Goal: Information Seeking & Learning: Learn about a topic

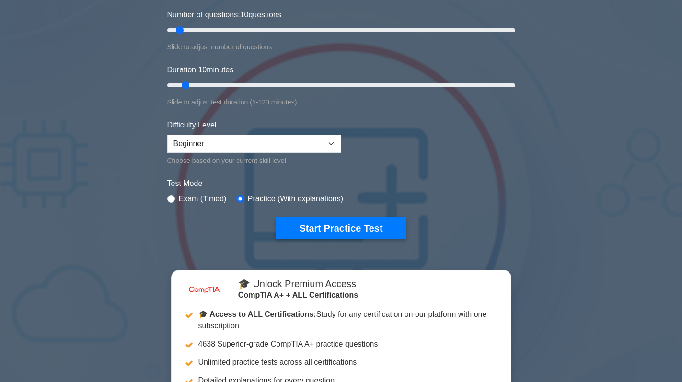
scroll to position [144, 0]
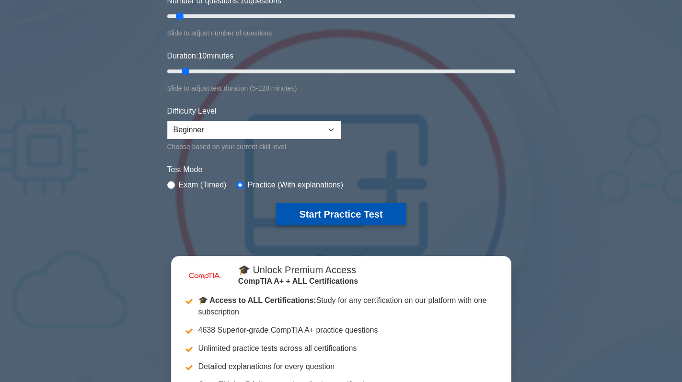
click at [349, 209] on button "Start Practice Test" at bounding box center [340, 214] width 129 height 22
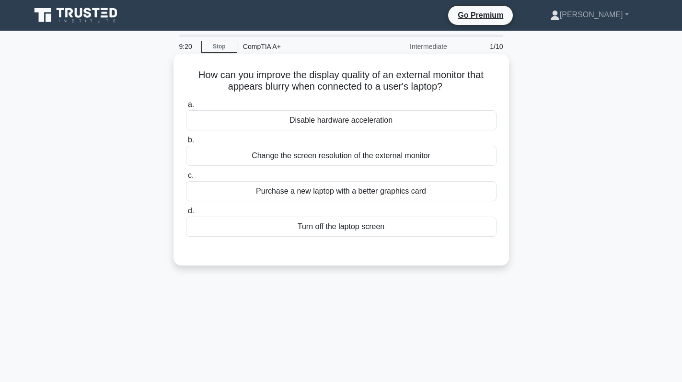
click at [399, 161] on div "Change the screen resolution of the external monitor" at bounding box center [341, 156] width 311 height 20
click at [186, 143] on input "b. Change the screen resolution of the external monitor" at bounding box center [186, 140] width 0 height 6
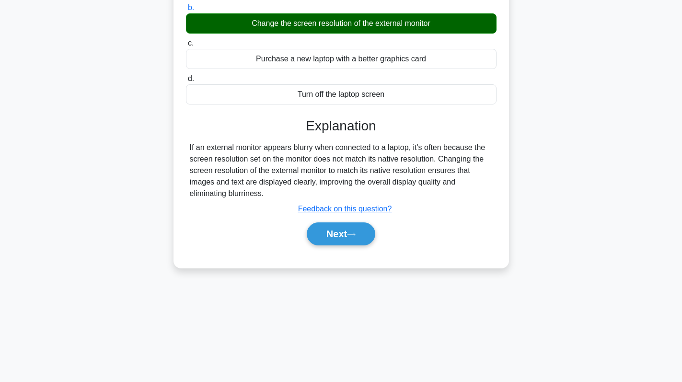
scroll to position [136, 0]
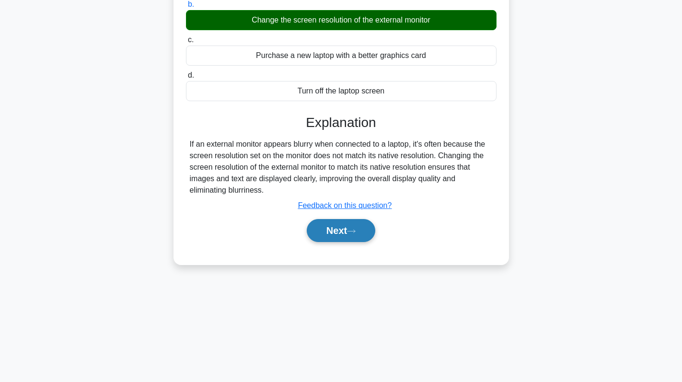
click at [336, 228] on button "Next" at bounding box center [341, 230] width 69 height 23
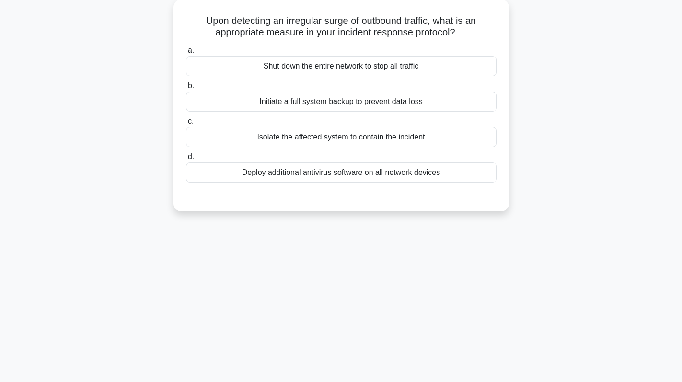
scroll to position [0, 0]
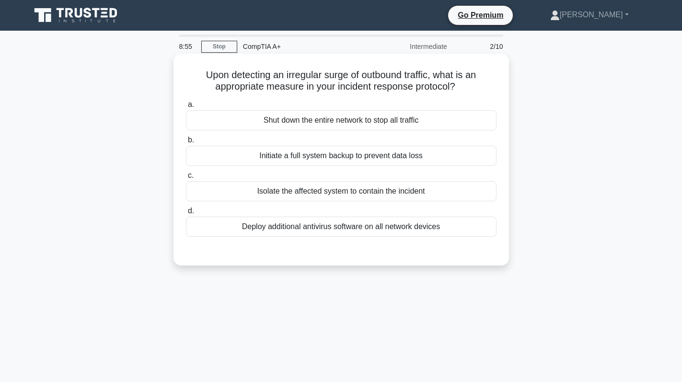
click at [439, 194] on div "Isolate the affected system to contain the incident" at bounding box center [341, 191] width 311 height 20
click at [186, 179] on input "c. Isolate the affected system to contain the incident" at bounding box center [186, 176] width 0 height 6
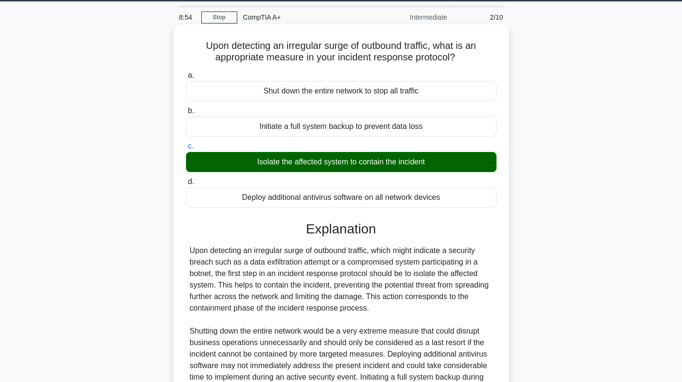
scroll to position [140, 0]
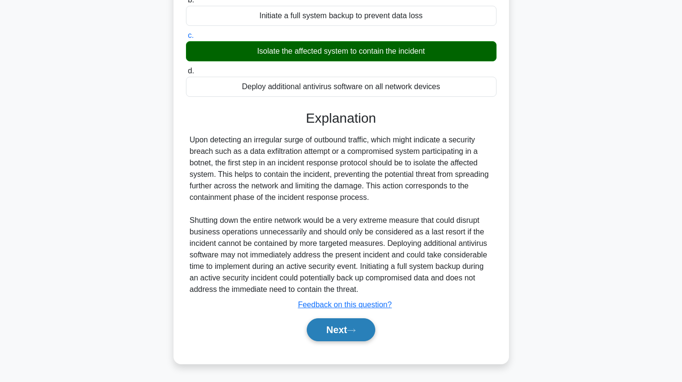
click at [333, 328] on button "Next" at bounding box center [341, 329] width 69 height 23
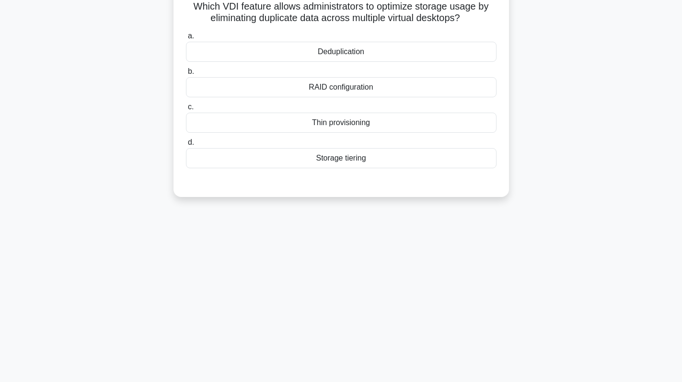
scroll to position [0, 0]
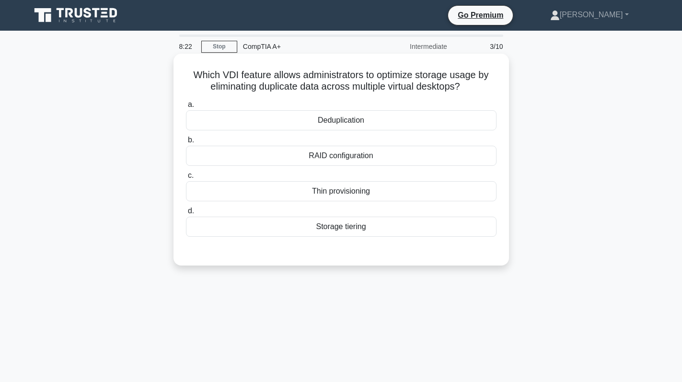
click at [403, 123] on div "Deduplication" at bounding box center [341, 120] width 311 height 20
click at [186, 108] on input "a. Deduplication" at bounding box center [186, 105] width 0 height 6
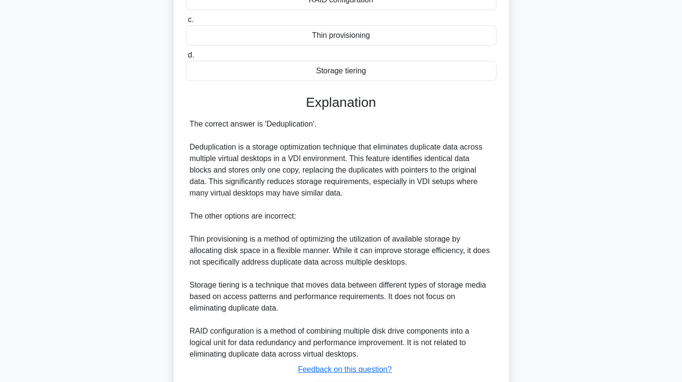
scroll to position [192, 0]
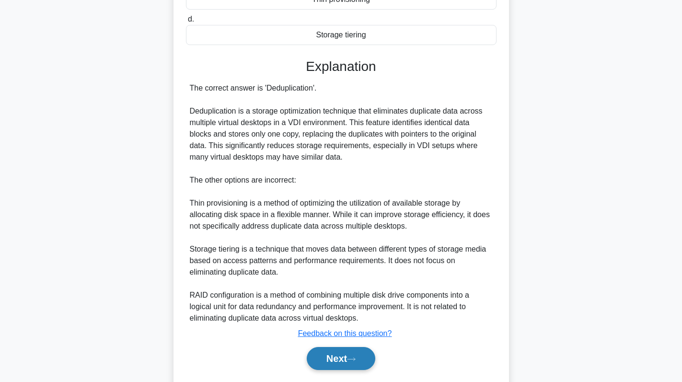
click at [332, 353] on button "Next" at bounding box center [341, 358] width 69 height 23
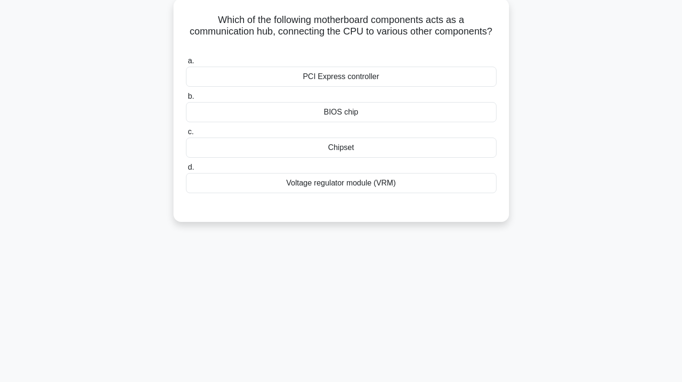
scroll to position [0, 0]
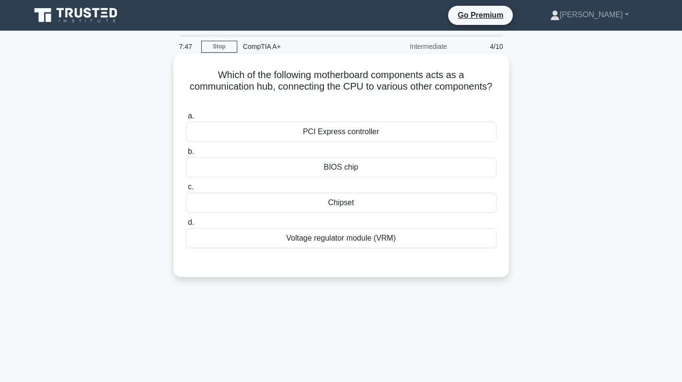
click at [414, 201] on div "Chipset" at bounding box center [341, 203] width 311 height 20
click at [186, 190] on input "c. Chipset" at bounding box center [186, 187] width 0 height 6
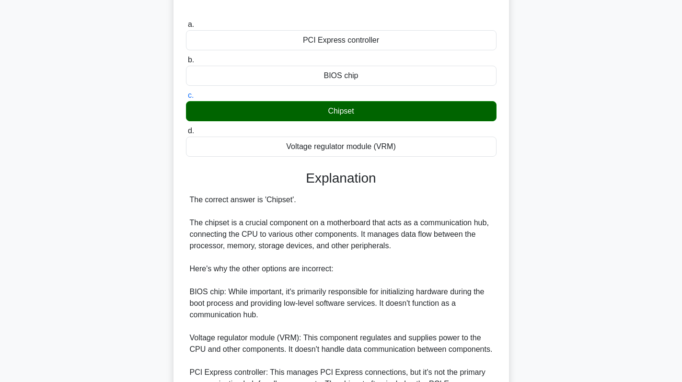
scroll to position [209, 0]
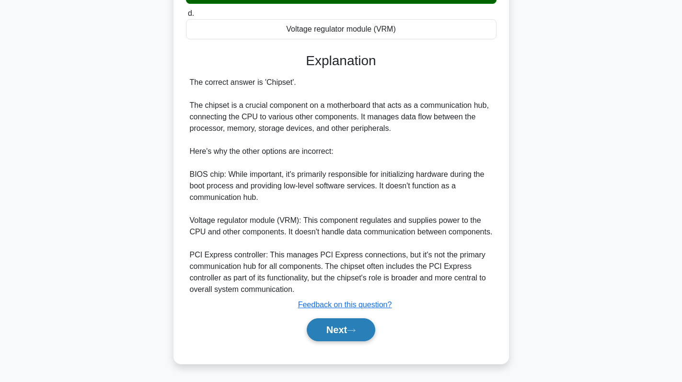
click at [319, 326] on button "Next" at bounding box center [341, 329] width 69 height 23
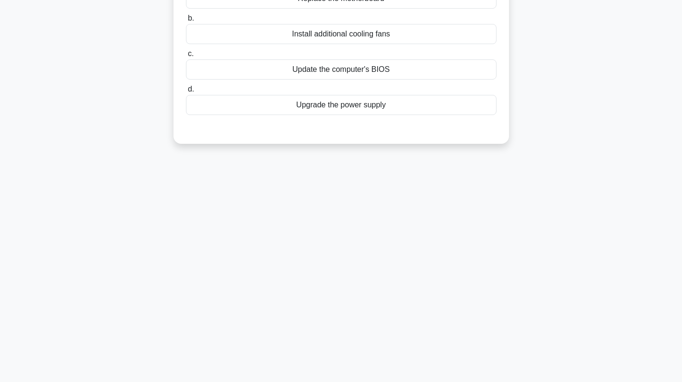
scroll to position [0, 0]
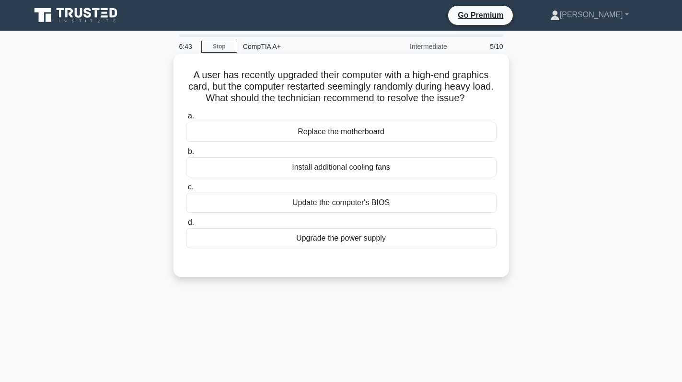
drag, startPoint x: 484, startPoint y: 96, endPoint x: 182, endPoint y: 75, distance: 302.2
click at [182, 75] on div "A user has recently upgraded their computer with a high-end graphics card, but …" at bounding box center [341, 166] width 328 height 216
copy h5 "A user has recently upgraded their computer with a high-end graphics card, but …"
click at [446, 168] on div "Install additional cooling fans" at bounding box center [341, 167] width 311 height 20
click at [186, 155] on input "b. Install additional cooling fans" at bounding box center [186, 152] width 0 height 6
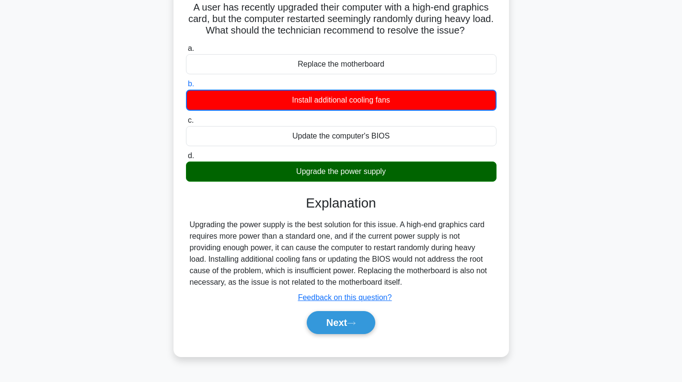
scroll to position [136, 0]
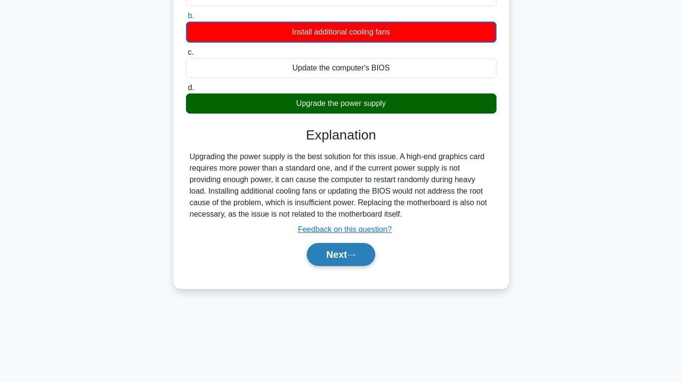
click at [329, 260] on button "Next" at bounding box center [341, 254] width 69 height 23
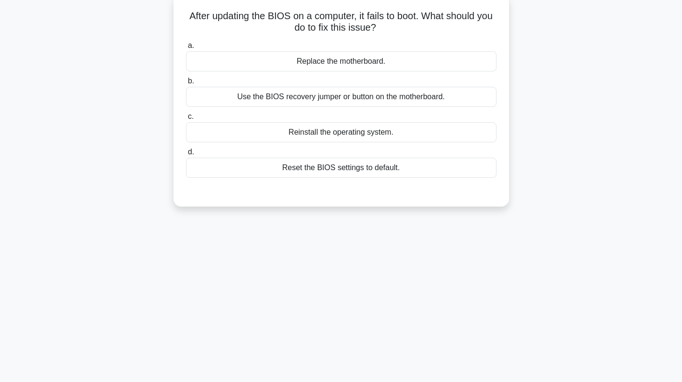
scroll to position [0, 0]
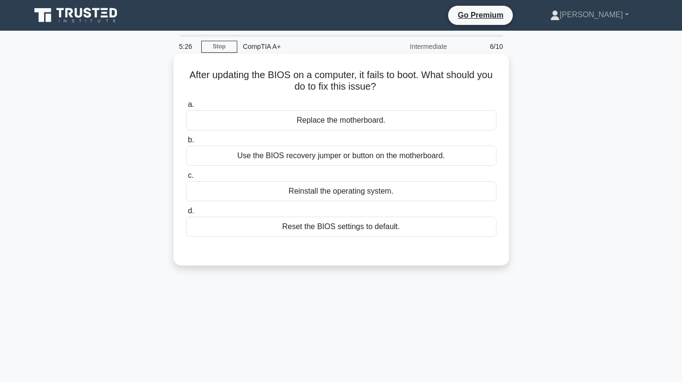
click at [410, 227] on div "Reset the BIOS settings to default." at bounding box center [341, 227] width 311 height 20
click at [186, 214] on input "d. Reset the BIOS settings to default." at bounding box center [186, 211] width 0 height 6
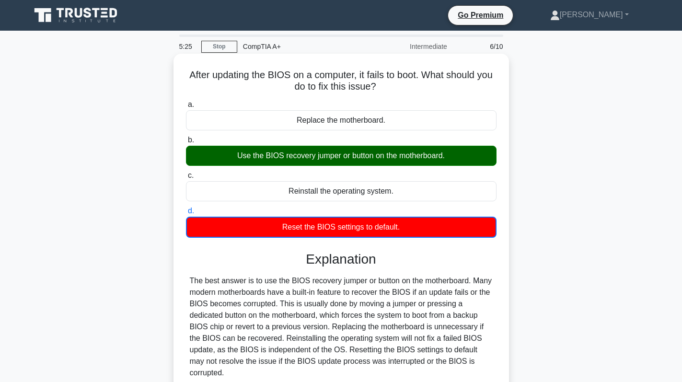
scroll to position [136, 0]
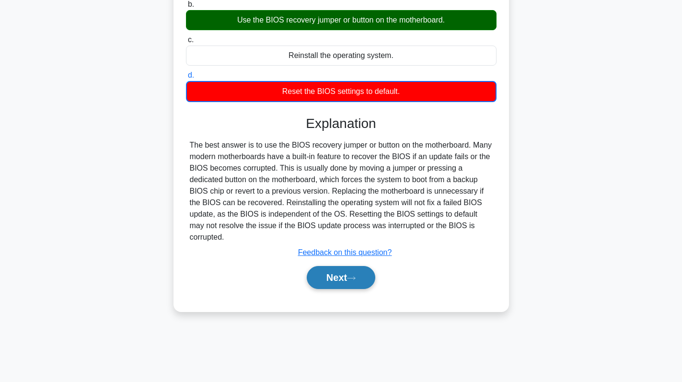
click at [338, 266] on button "Next" at bounding box center [341, 277] width 69 height 23
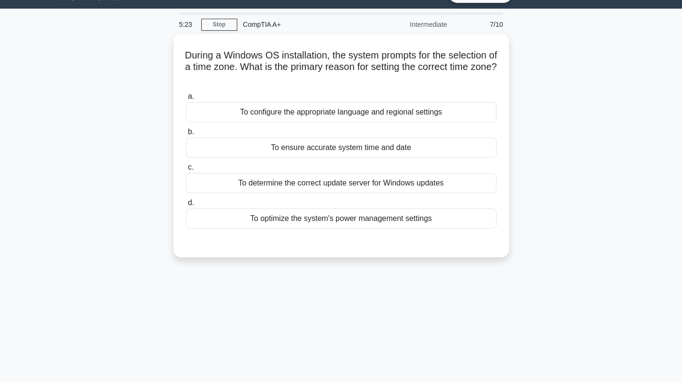
scroll to position [0, 0]
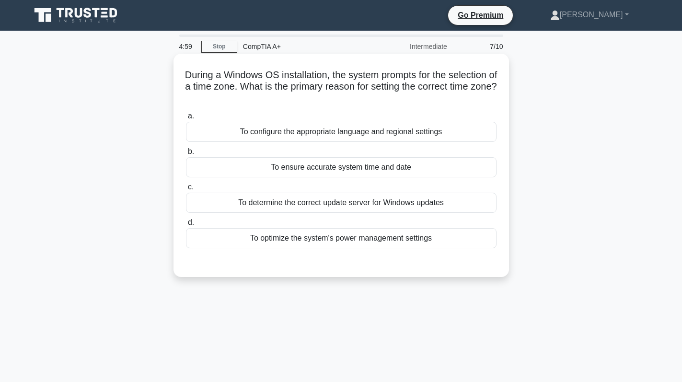
click at [449, 172] on div "To ensure accurate system time and date" at bounding box center [341, 167] width 311 height 20
click at [186, 155] on input "b. To ensure accurate system time and date" at bounding box center [186, 152] width 0 height 6
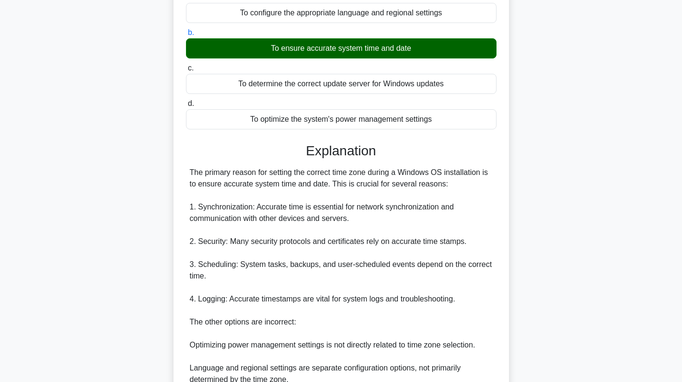
scroll to position [240, 0]
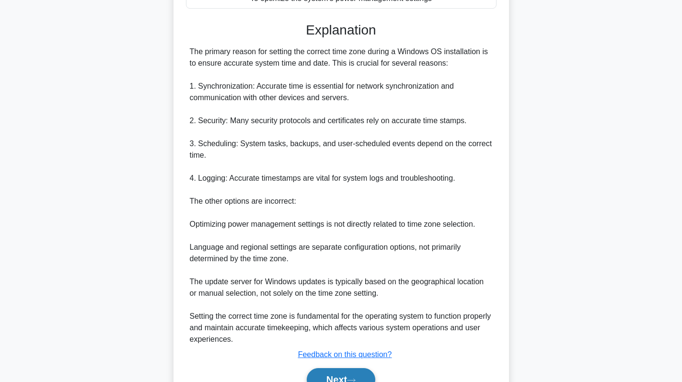
click at [339, 381] on button "Next" at bounding box center [341, 379] width 69 height 23
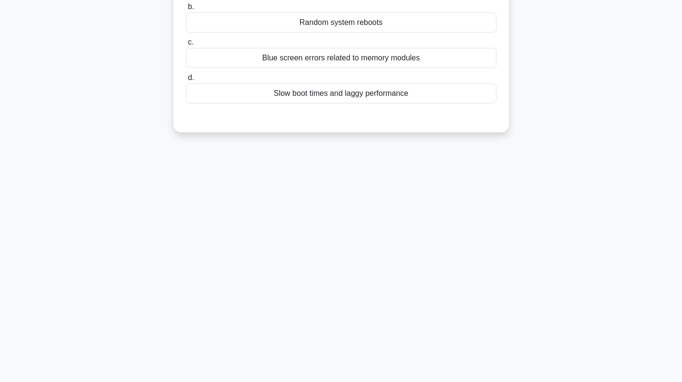
scroll to position [0, 0]
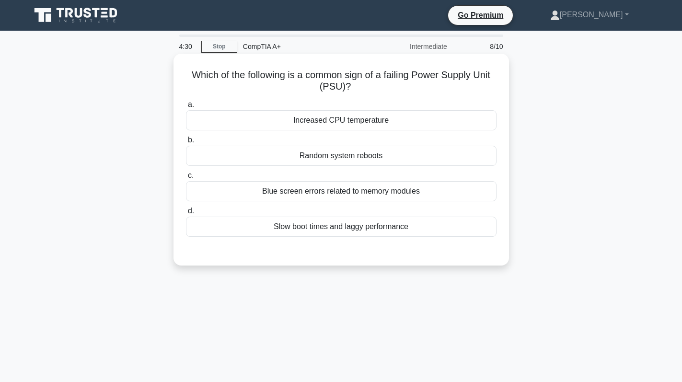
click at [425, 159] on div "Random system reboots" at bounding box center [341, 156] width 311 height 20
click at [186, 143] on input "b. Random system reboots" at bounding box center [186, 140] width 0 height 6
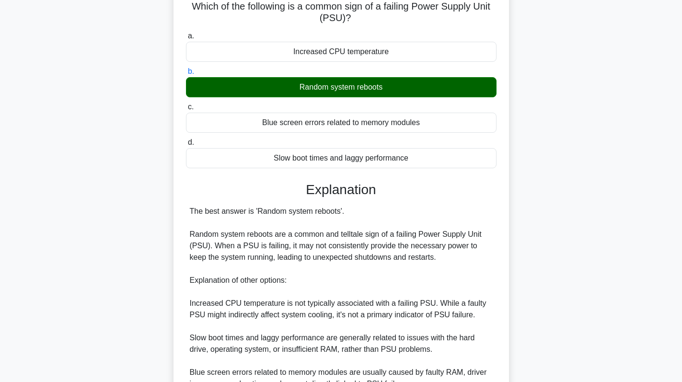
scroll to position [209, 0]
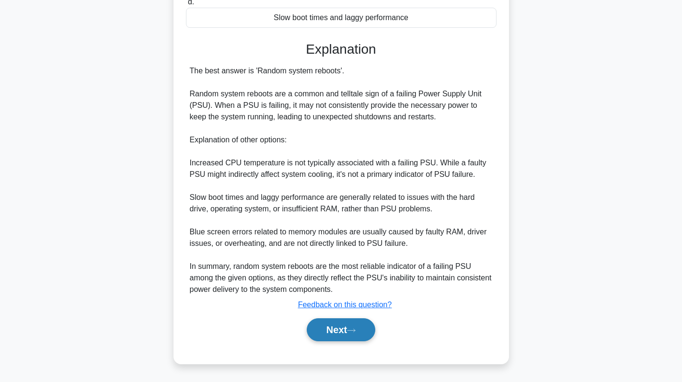
click at [347, 320] on button "Next" at bounding box center [341, 329] width 69 height 23
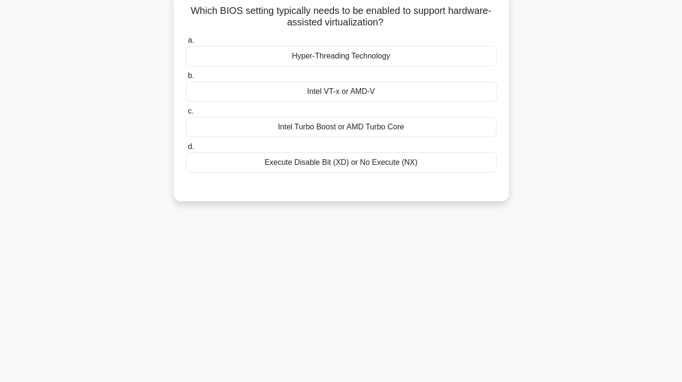
scroll to position [0, 0]
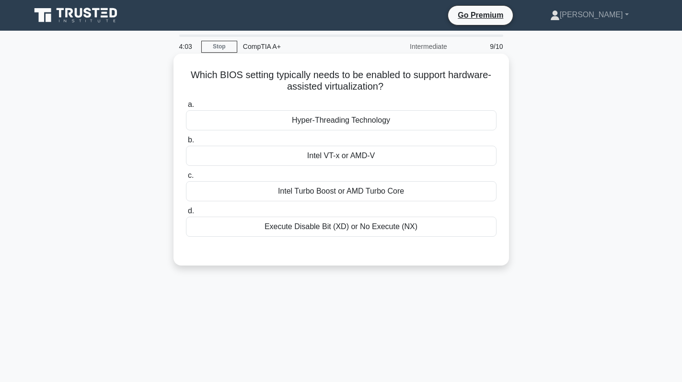
click at [405, 163] on div "Intel VT-x or AMD-V" at bounding box center [341, 156] width 311 height 20
click at [186, 143] on input "b. Intel VT-x or AMD-V" at bounding box center [186, 140] width 0 height 6
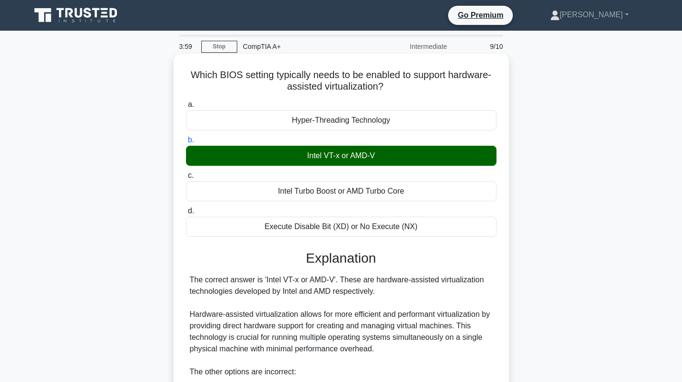
scroll to position [232, 0]
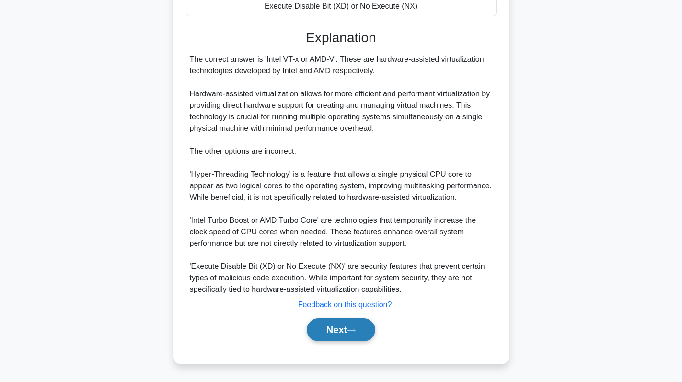
click at [337, 336] on button "Next" at bounding box center [341, 329] width 69 height 23
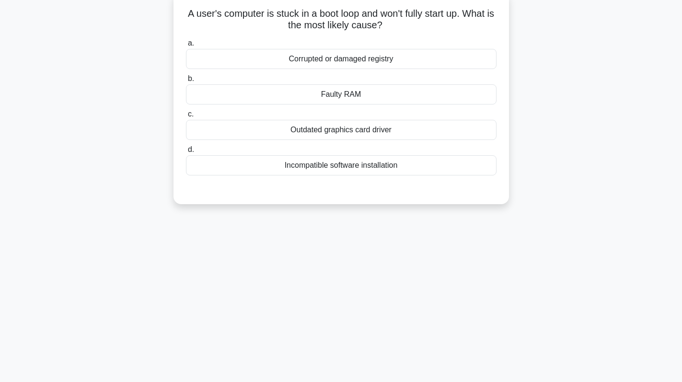
scroll to position [0, 0]
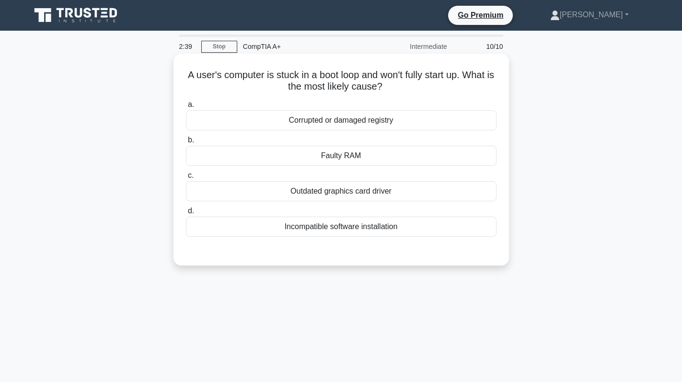
click at [401, 122] on div "Corrupted or damaged registry" at bounding box center [341, 120] width 311 height 20
click at [186, 108] on input "a. Corrupted or damaged registry" at bounding box center [186, 105] width 0 height 6
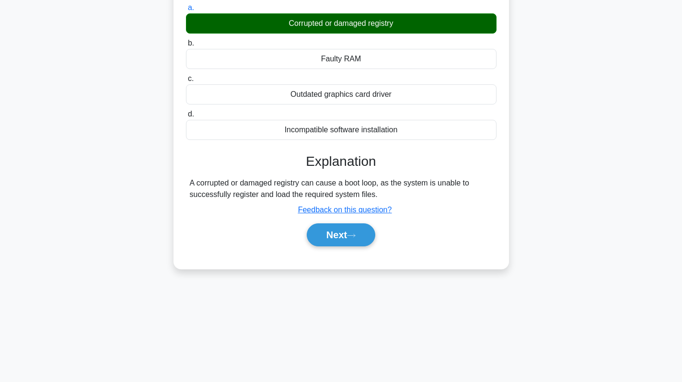
scroll to position [136, 0]
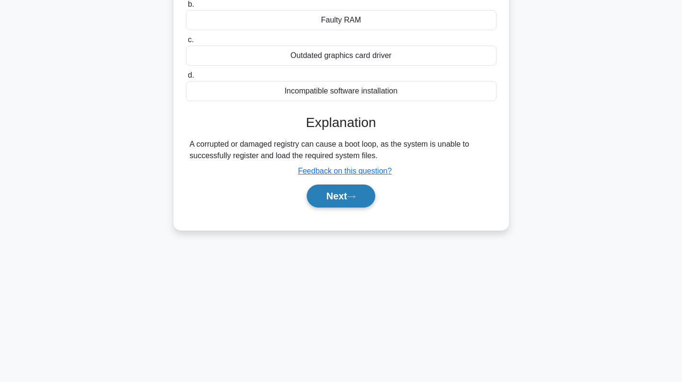
click at [348, 195] on button "Next" at bounding box center [341, 195] width 69 height 23
